Goal: Ask a question: Seek information or help from site administrators or community

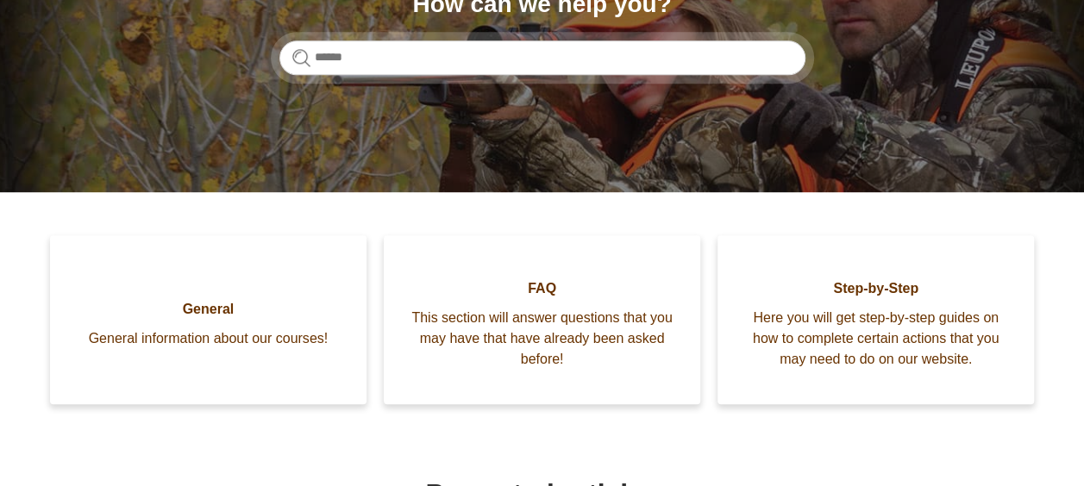
scroll to position [261, 0]
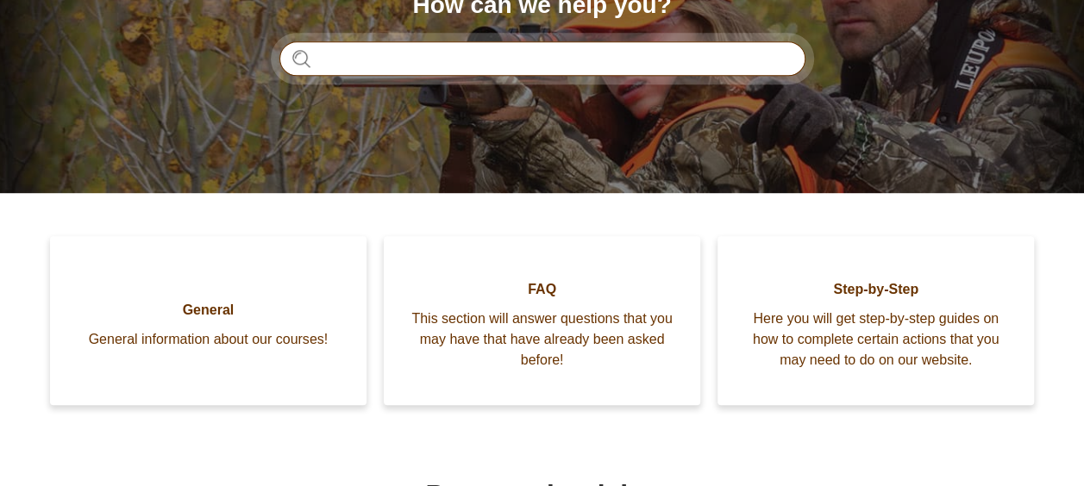
click at [518, 68] on input "Search" at bounding box center [542, 58] width 526 height 35
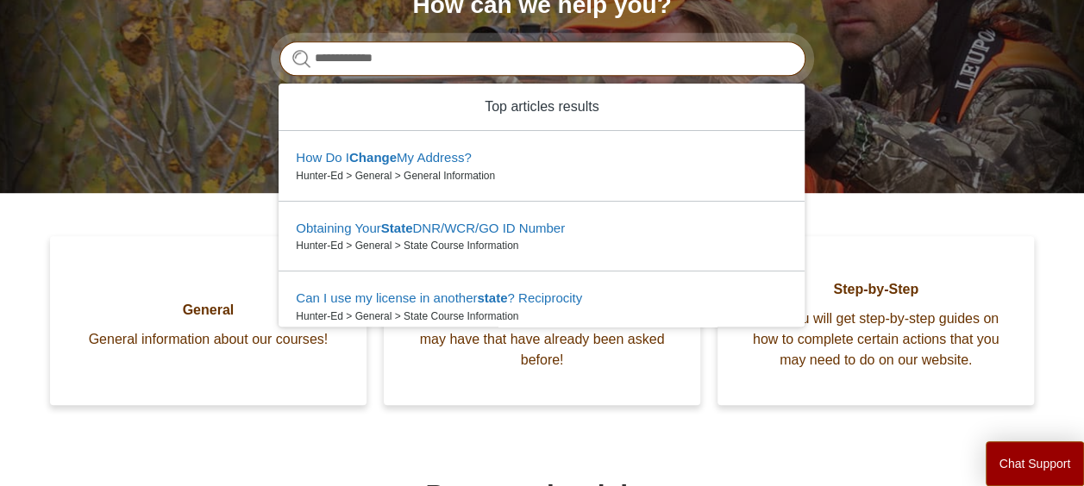
type input "**********"
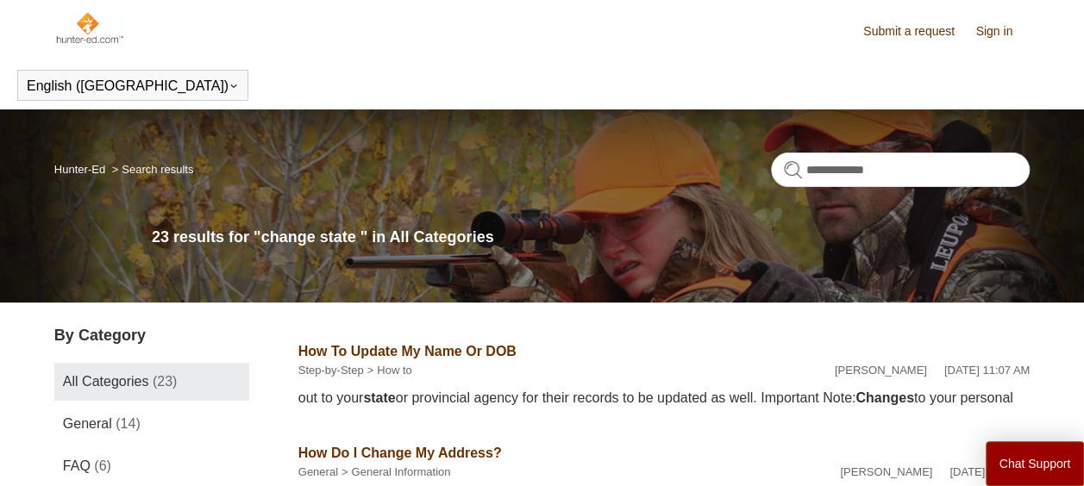
click at [66, 21] on img at bounding box center [89, 27] width 70 height 35
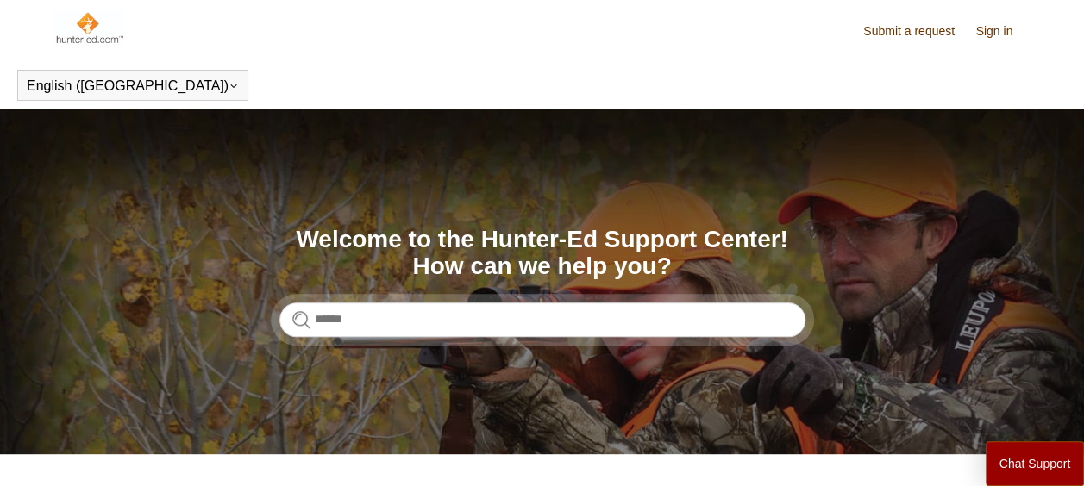
click at [436, 292] on div "Search Welcome to the Hunter-Ed Support Center! How can we help you?" at bounding box center [542, 282] width 526 height 110
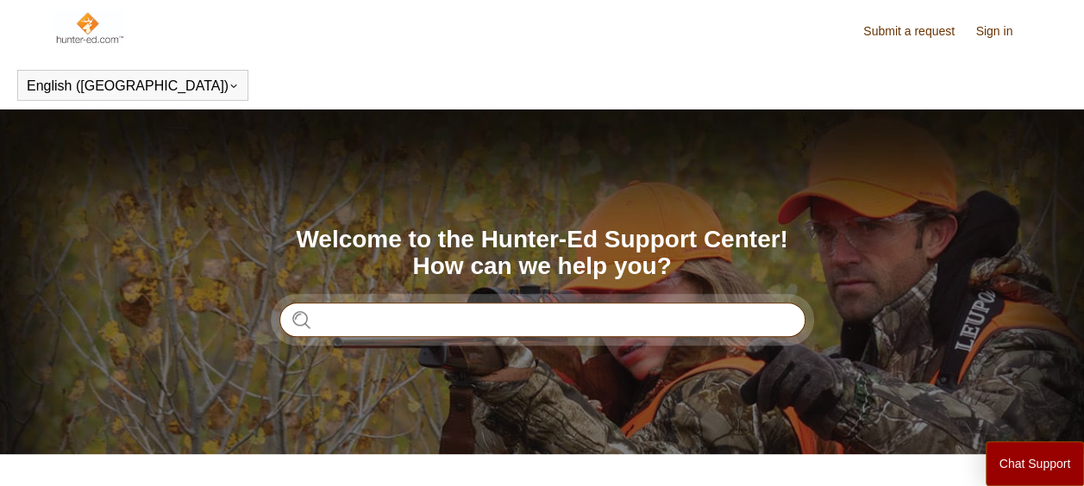
click at [421, 313] on input "Search" at bounding box center [542, 320] width 526 height 35
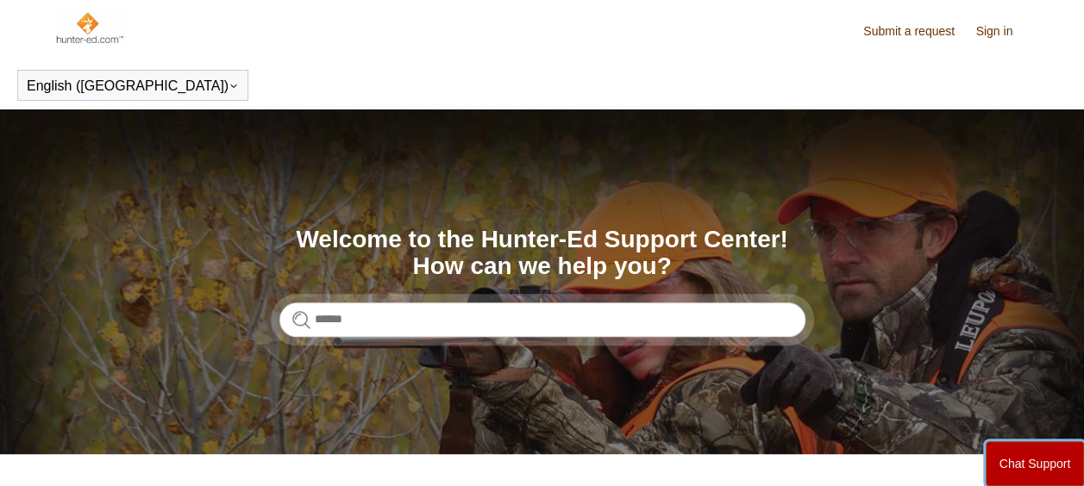
click at [1005, 454] on button "Chat Support" at bounding box center [1035, 464] width 99 height 45
